Goal: Task Accomplishment & Management: Contribute content

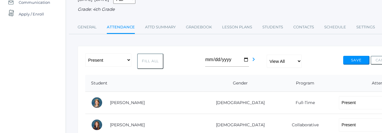
scroll to position [68, 0]
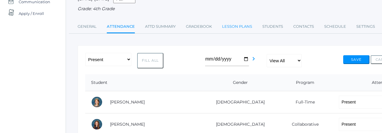
click at [245, 28] on link "Lesson Plans" at bounding box center [237, 27] width 30 height 12
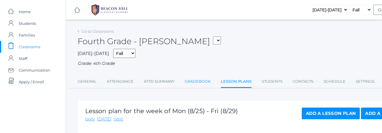
click at [200, 81] on link "Gradebook" at bounding box center [198, 82] width 26 height 12
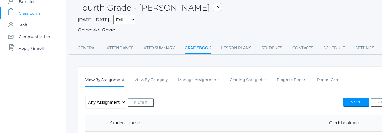
scroll to position [32, 0]
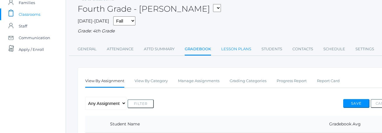
click at [231, 49] on link "Lesson Plans" at bounding box center [236, 49] width 30 height 12
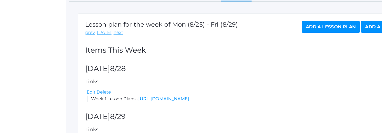
scroll to position [82, 0]
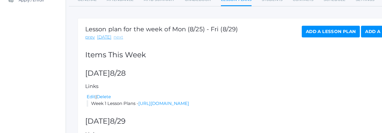
click at [113, 38] on link "next" at bounding box center [118, 37] width 10 height 7
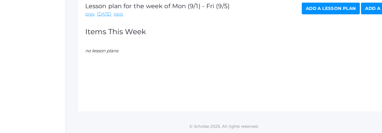
scroll to position [59, 0]
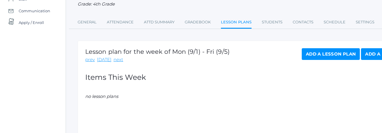
click at [327, 55] on link "Add a Lesson Plan" at bounding box center [330, 54] width 58 height 12
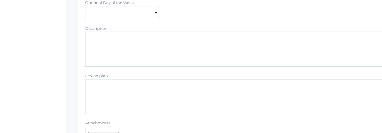
scroll to position [147, 0]
click at [113, 38] on textarea "Description" at bounding box center [240, 45] width 311 height 35
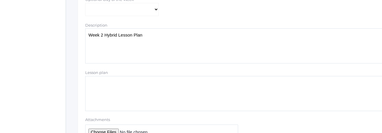
type textarea "Week 2 Hybrid Lesson Plans"
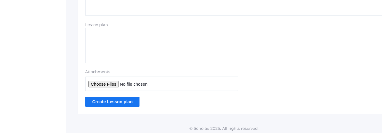
scroll to position [195, 0]
type input "C:\fakepath\Week 2 Hybrid Plans.pdf"
type textarea "Week 2 Hybrid Lesson Plans"
click at [121, 102] on input "Create Lesson plan" at bounding box center [112, 101] width 54 height 10
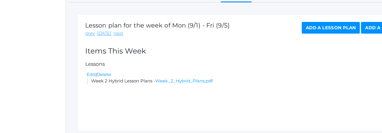
scroll to position [118, 0]
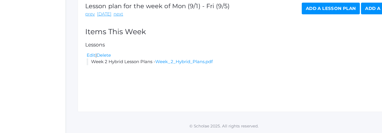
click at [322, 9] on link "Add a Lesson Plan" at bounding box center [330, 9] width 58 height 12
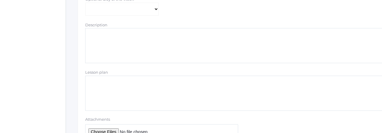
scroll to position [152, 0]
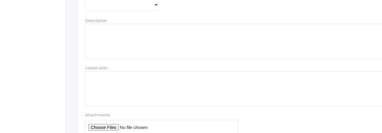
click at [104, 35] on textarea "Description" at bounding box center [240, 41] width 311 height 35
type textarea "Week 2 Answer Keys"
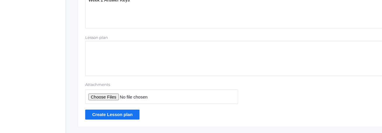
scroll to position [197, 0]
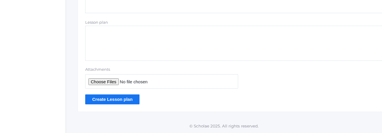
type input "C:\fakepath\Week 2 Answer Keys.pdf"
type textarea "Week 2 Answer Keys"
click at [119, 99] on input "Create Lesson plan" at bounding box center [112, 99] width 54 height 10
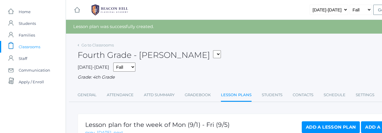
click at [34, 48] on span "Classrooms" at bounding box center [30, 47] width 22 height 12
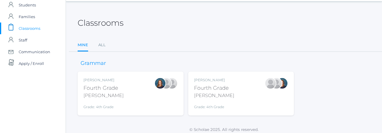
scroll to position [19, 0]
click at [210, 89] on div "Fourth Grade" at bounding box center [214, 87] width 40 height 8
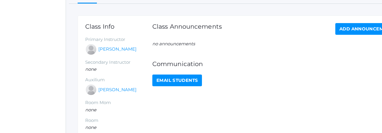
scroll to position [35, 0]
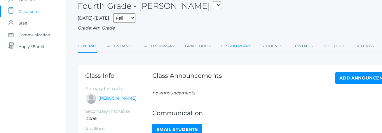
click at [246, 45] on link "Lesson Plans" at bounding box center [236, 46] width 30 height 12
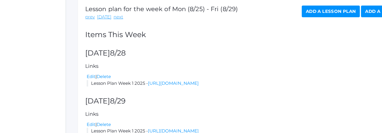
scroll to position [99, 0]
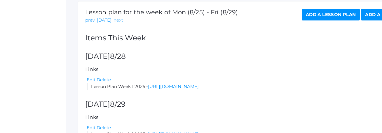
click at [113, 21] on link "next" at bounding box center [118, 20] width 10 height 7
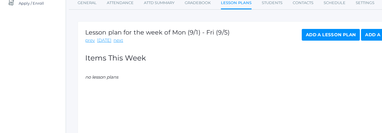
scroll to position [83, 0]
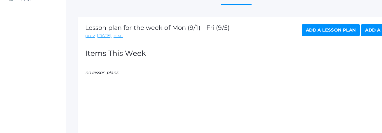
click at [320, 31] on link "Add a Lesson Plan" at bounding box center [330, 30] width 58 height 12
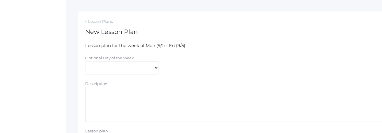
scroll to position [123, 0]
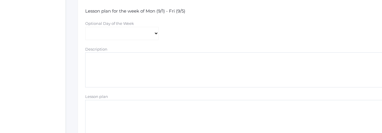
click at [126, 71] on textarea "Description" at bounding box center [240, 69] width 311 height 35
type textarea "Week 2 Hybrid Lesson Plans"
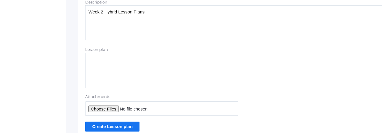
scroll to position [173, 0]
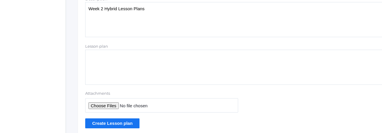
type input "C:\fakepath\Week 2 Hybrid Plans.pdf"
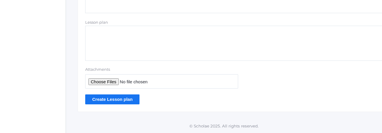
type textarea "Week 2 Hybrid Lesson Plans"
click at [122, 98] on input "Create Lesson plan" at bounding box center [112, 99] width 54 height 10
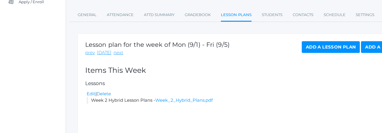
scroll to position [82, 0]
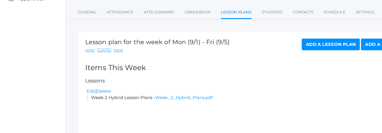
click at [312, 46] on link "Add a Lesson Plan" at bounding box center [330, 44] width 58 height 12
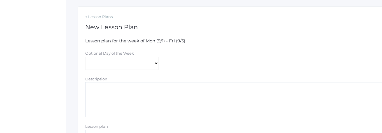
scroll to position [93, 0]
click at [121, 102] on textarea "Description" at bounding box center [240, 99] width 311 height 35
type textarea "Week 2 Answer Keys"
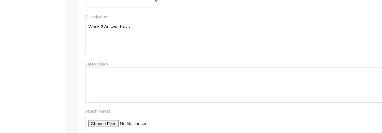
scroll to position [197, 0]
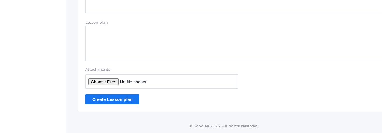
type input "C:\fakepath\Week 2 Answer Keys.pdf"
type textarea "Week 2 Answer Keys"
click at [129, 98] on input "Create Lesson plan" at bounding box center [112, 99] width 54 height 10
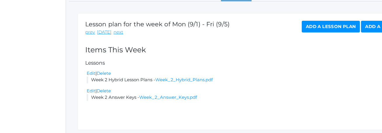
scroll to position [118, 0]
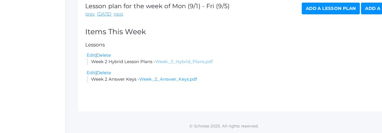
click at [181, 62] on link "Week_2_Hybrid_Plans.pdf" at bounding box center [183, 62] width 57 height 6
click at [177, 80] on link "Week_2_Answer_Keys.pdf" at bounding box center [168, 79] width 58 height 6
